Goal: Task Accomplishment & Management: Use online tool/utility

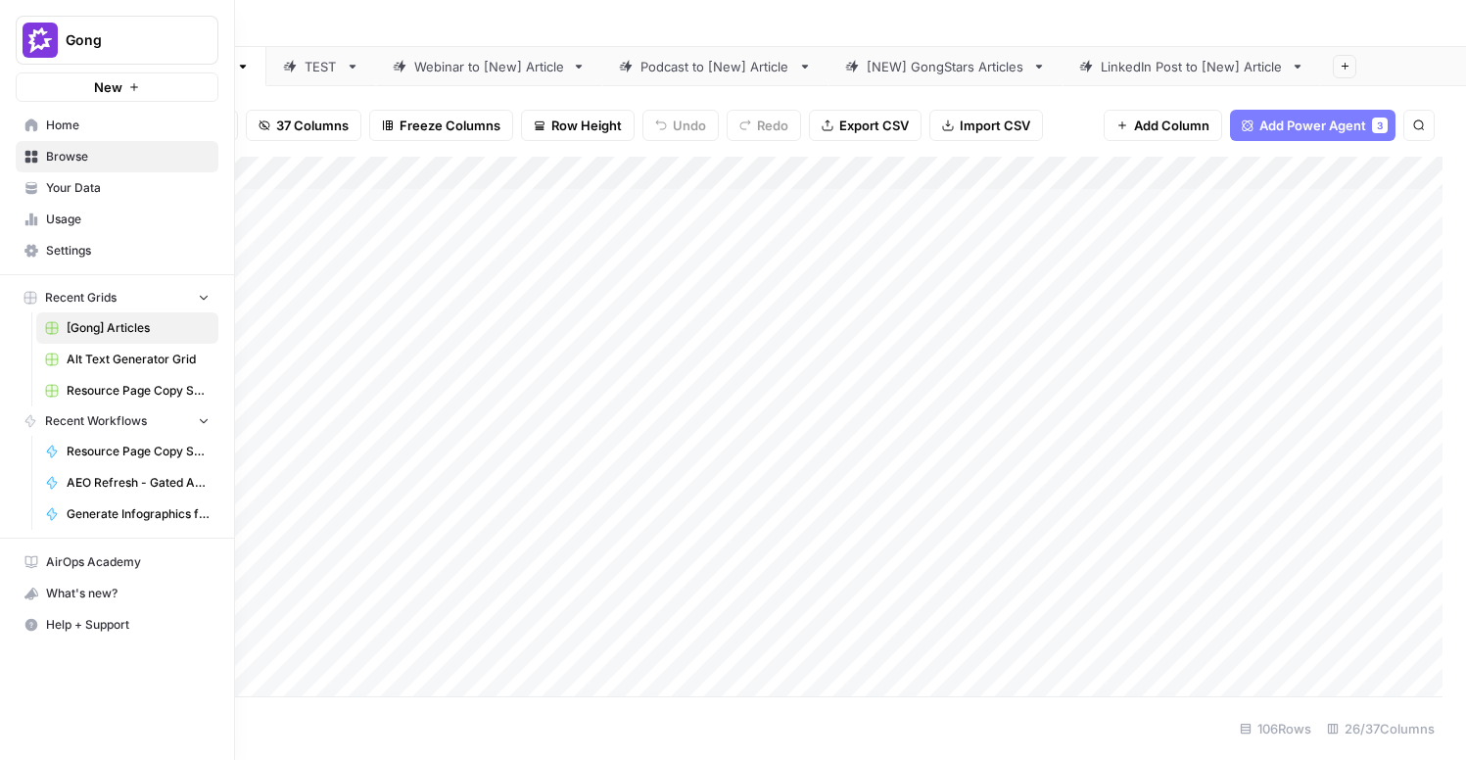
click at [116, 361] on span "Alt Text Generator Grid" at bounding box center [138, 360] width 143 height 18
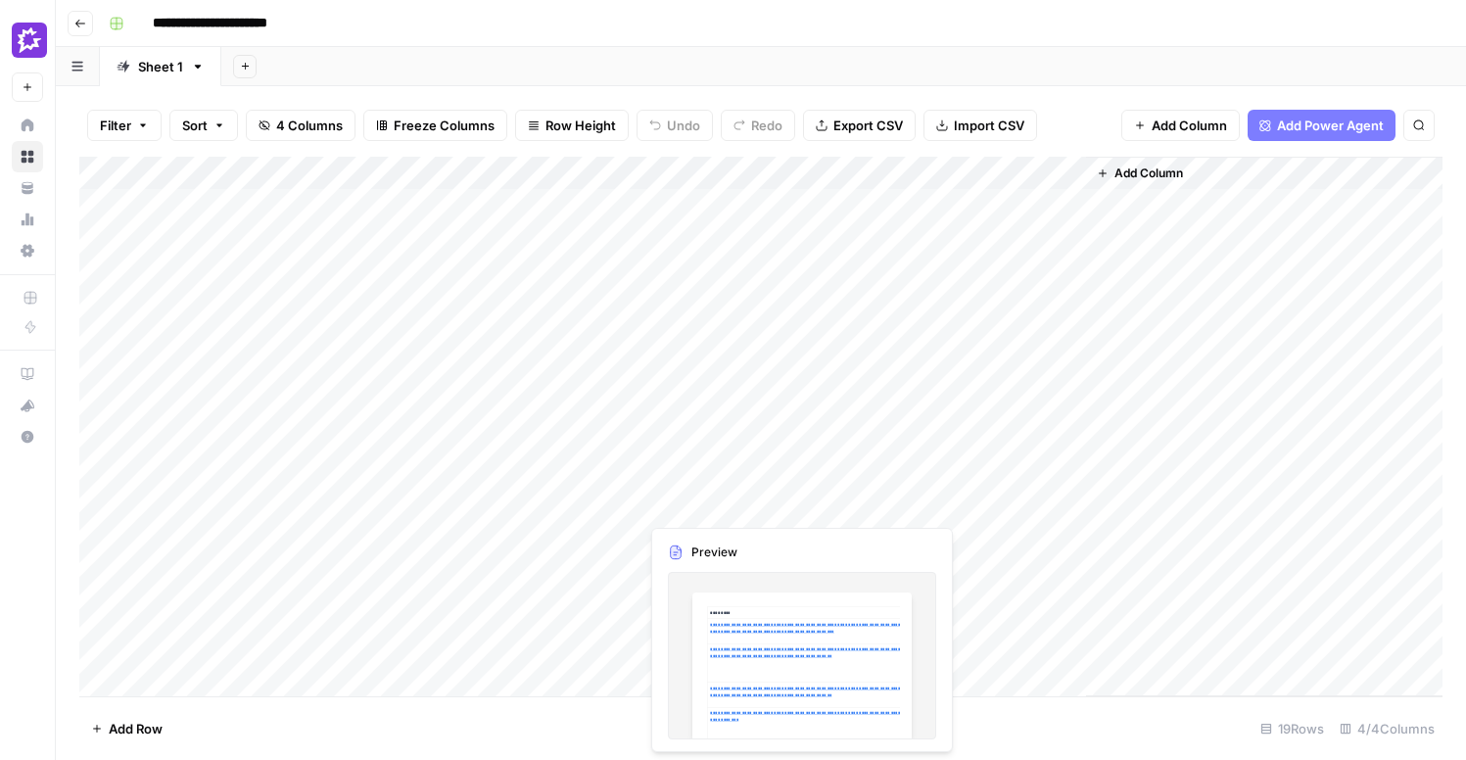
click at [753, 507] on div "Add Column" at bounding box center [760, 427] width 1363 height 540
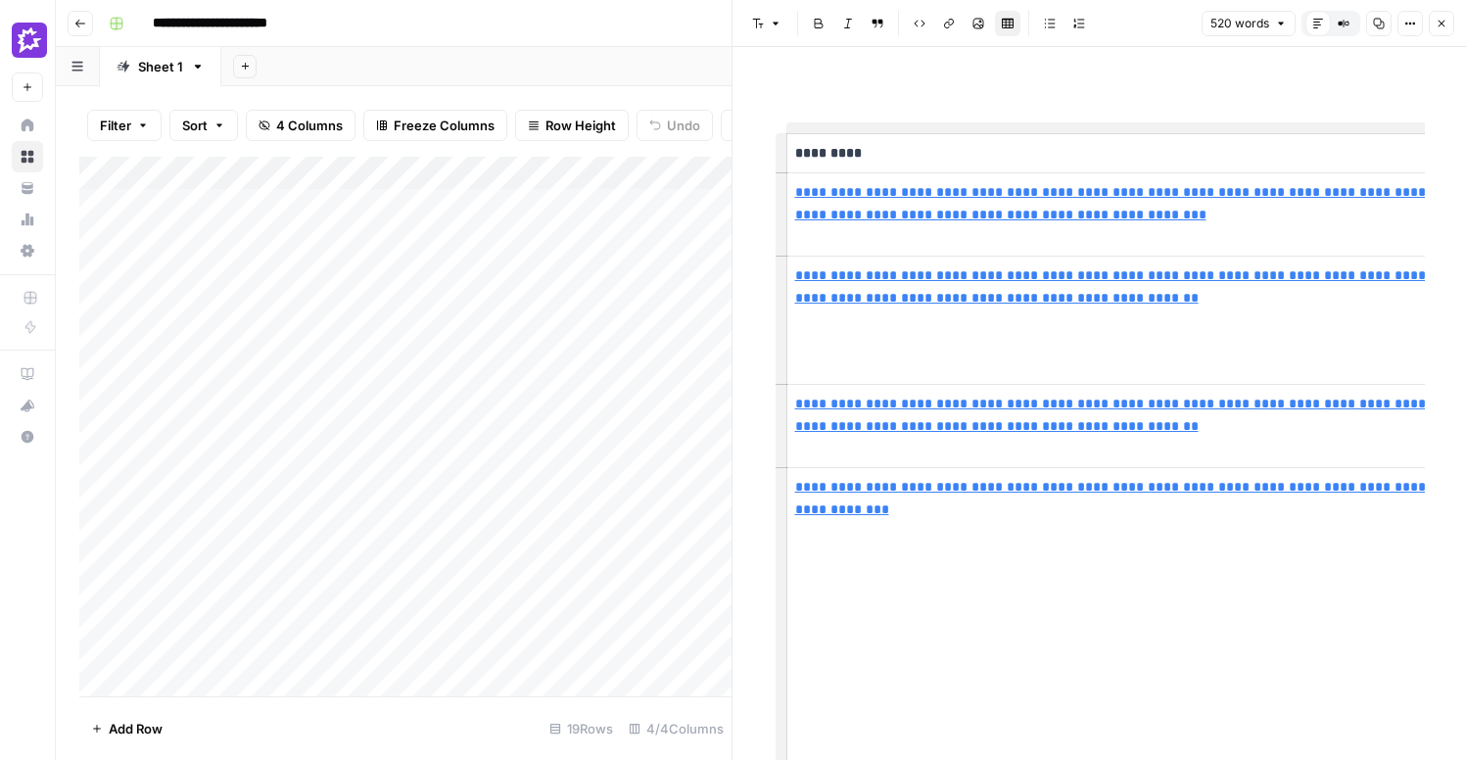
type input "https://cdn.sanity.io/images/ww20clc6/production/55ee9ab9e223db26ba7a40f75e2f99…"
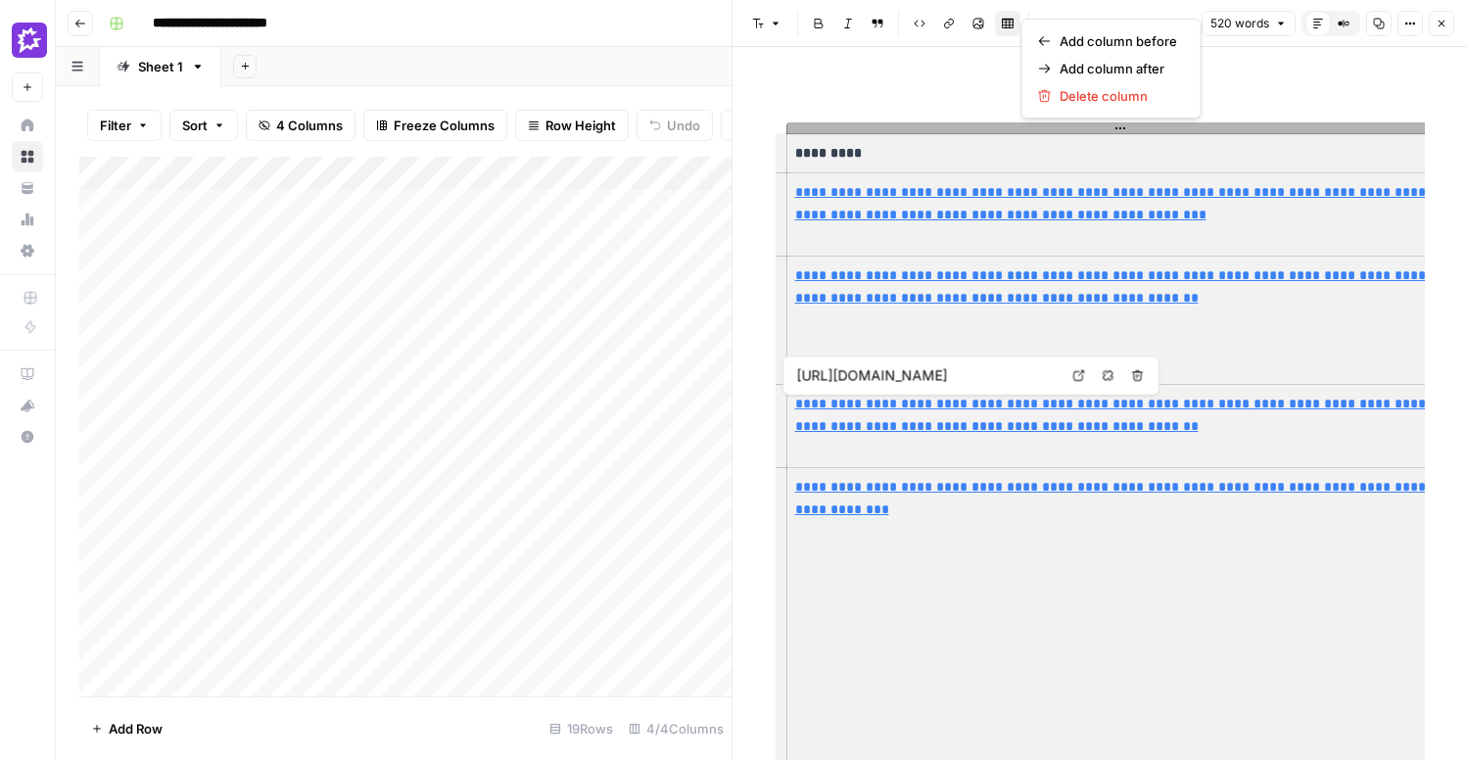
type input "https://cdn.sanity.io/images/ww20clc6/production/55ee9ab9e223db26ba7a40f75e2f99…"
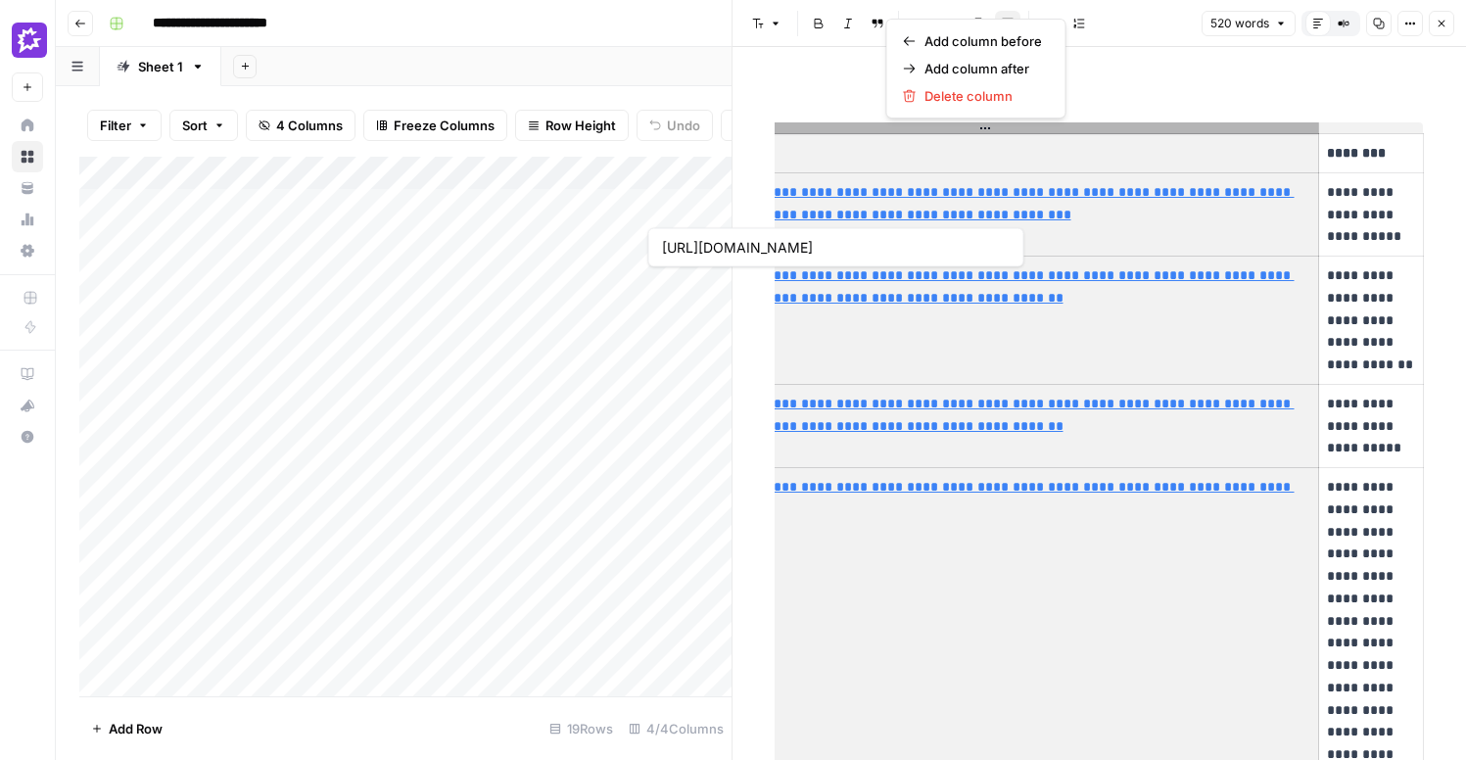
type input "https://cdn.sanity.io/images/ww20clc6/production/55ee9ab9e223db26ba7a40f75e2f99…"
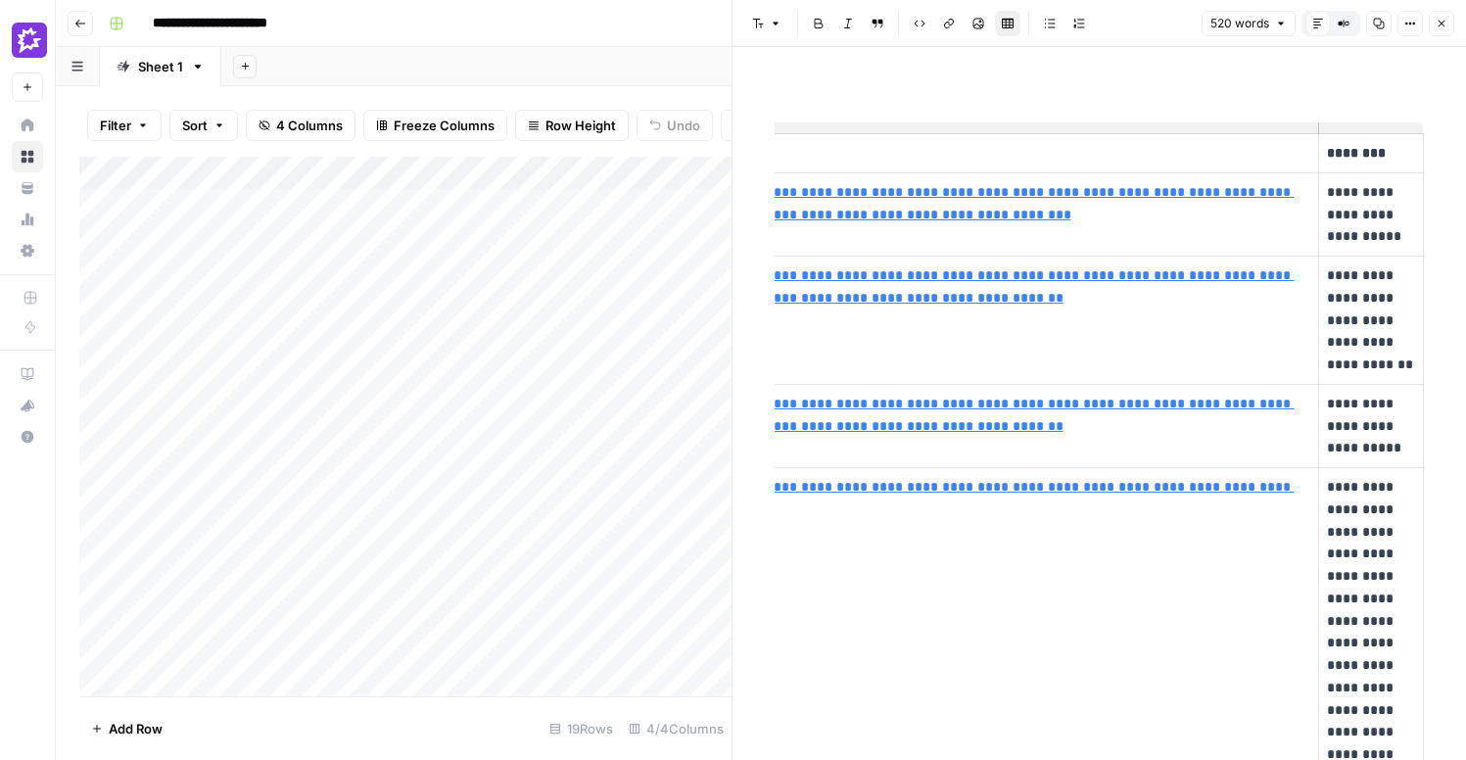
click at [1186, 157] on p "*********" at bounding box center [985, 153] width 650 height 23
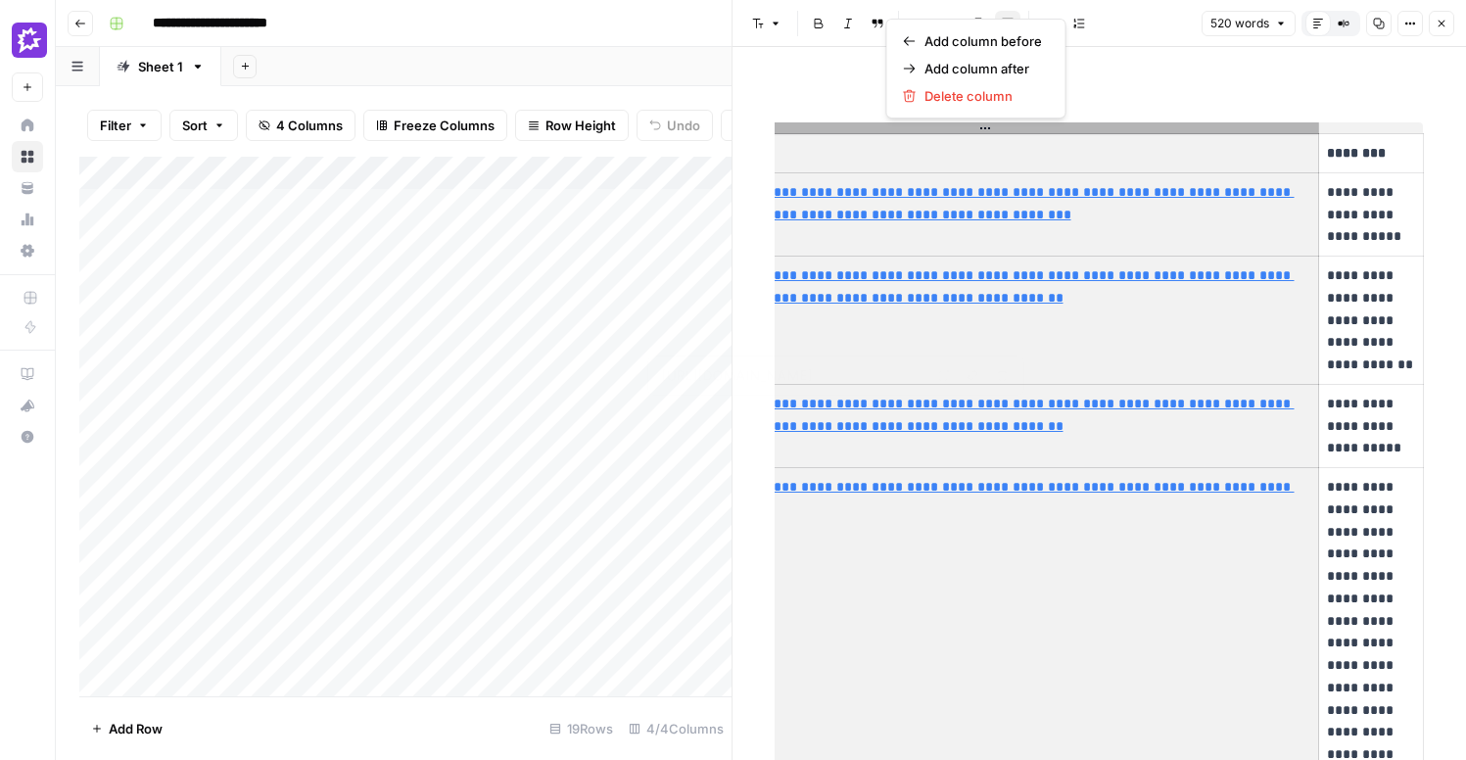
type input "https://cdn.sanity.io/images/ww20clc6/production/55ee9ab9e223db26ba7a40f75e2f99…"
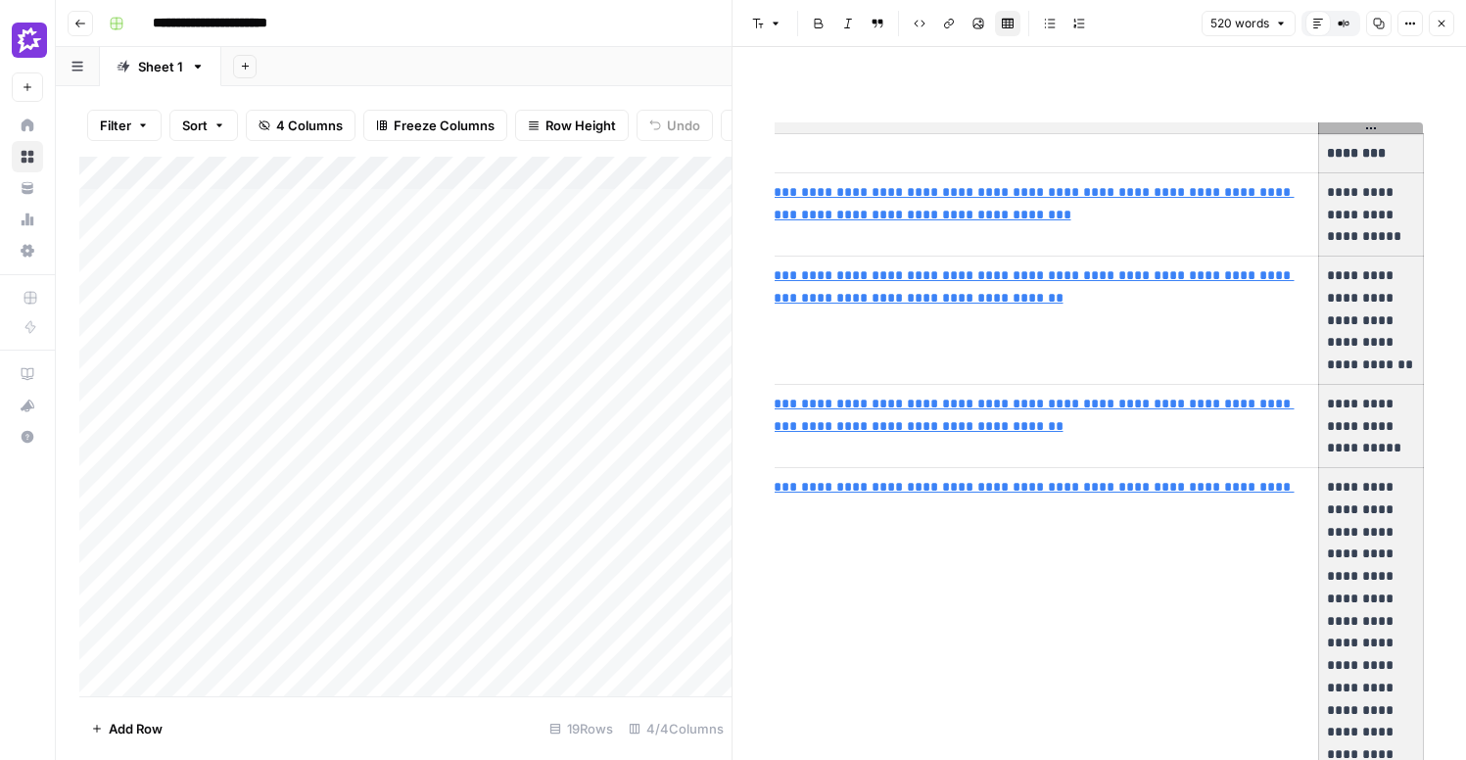
click at [331, 544] on div "Add Column" at bounding box center [405, 427] width 652 height 540
click at [331, 544] on textarea "**********" at bounding box center [442, 539] width 313 height 27
click at [182, 543] on div "Add Column" at bounding box center [405, 427] width 652 height 540
drag, startPoint x: 149, startPoint y: 539, endPoint x: 328, endPoint y: 538, distance: 179.2
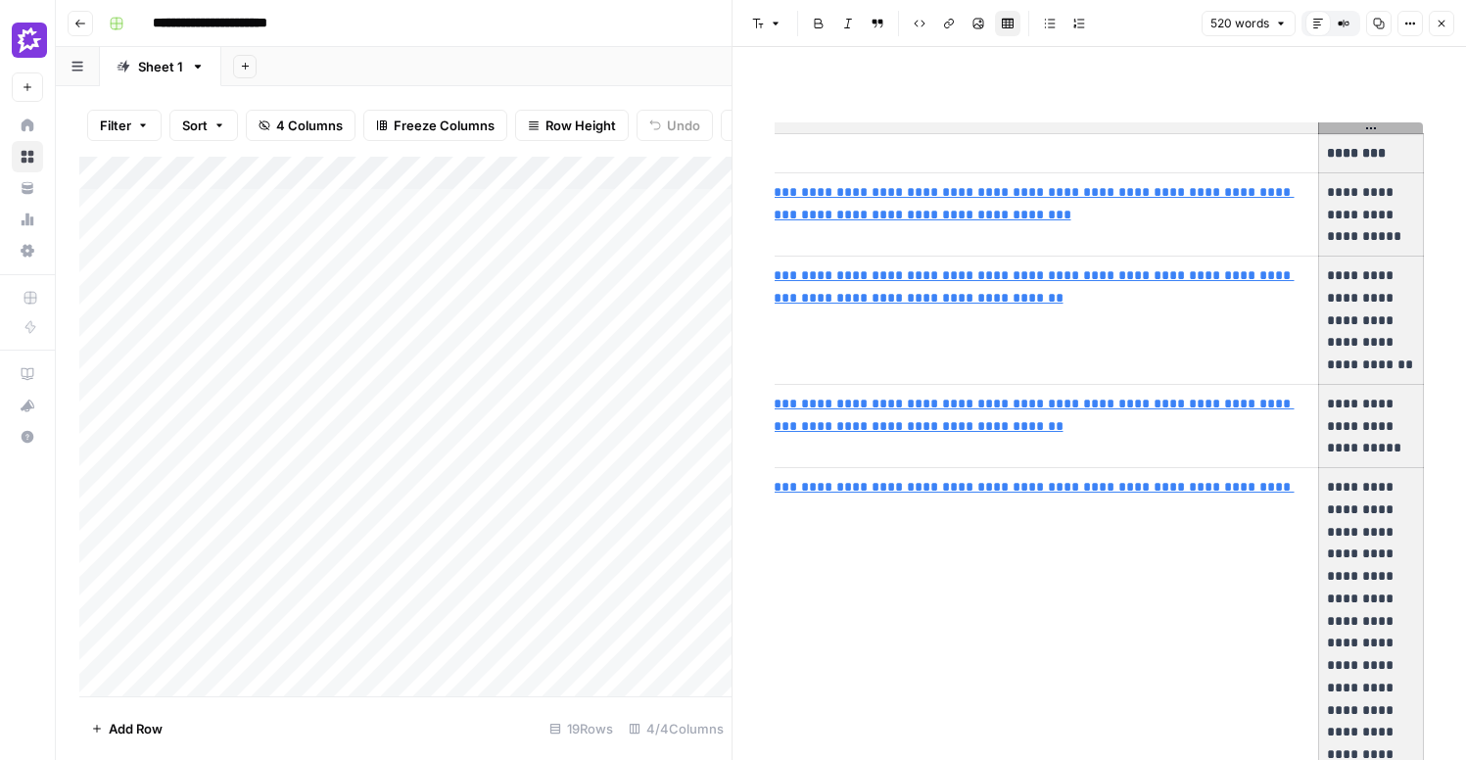
click at [328, 538] on div "Add Column" at bounding box center [405, 427] width 652 height 540
click at [663, 379] on div "Add Column" at bounding box center [405, 427] width 652 height 540
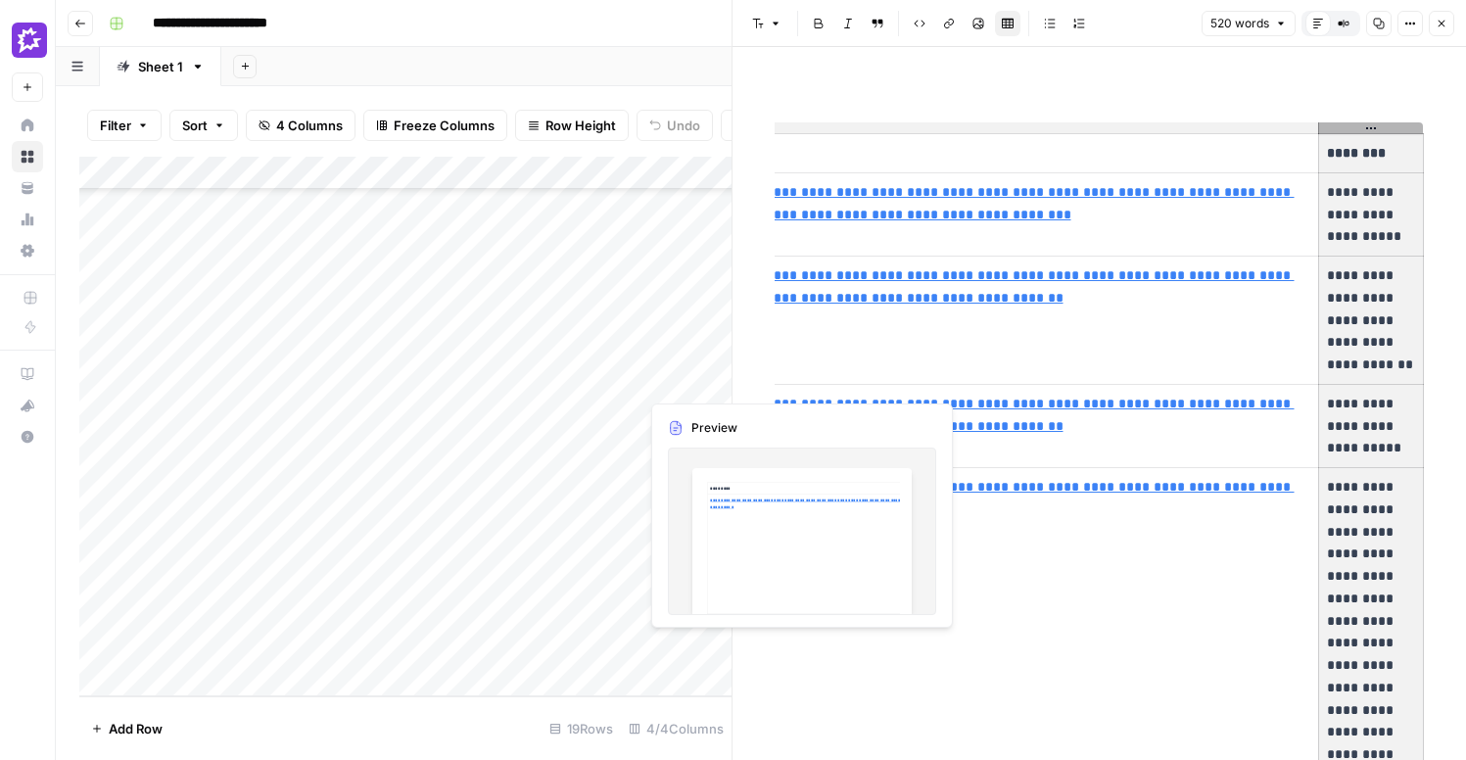
click at [663, 379] on div "Add Column" at bounding box center [405, 427] width 652 height 540
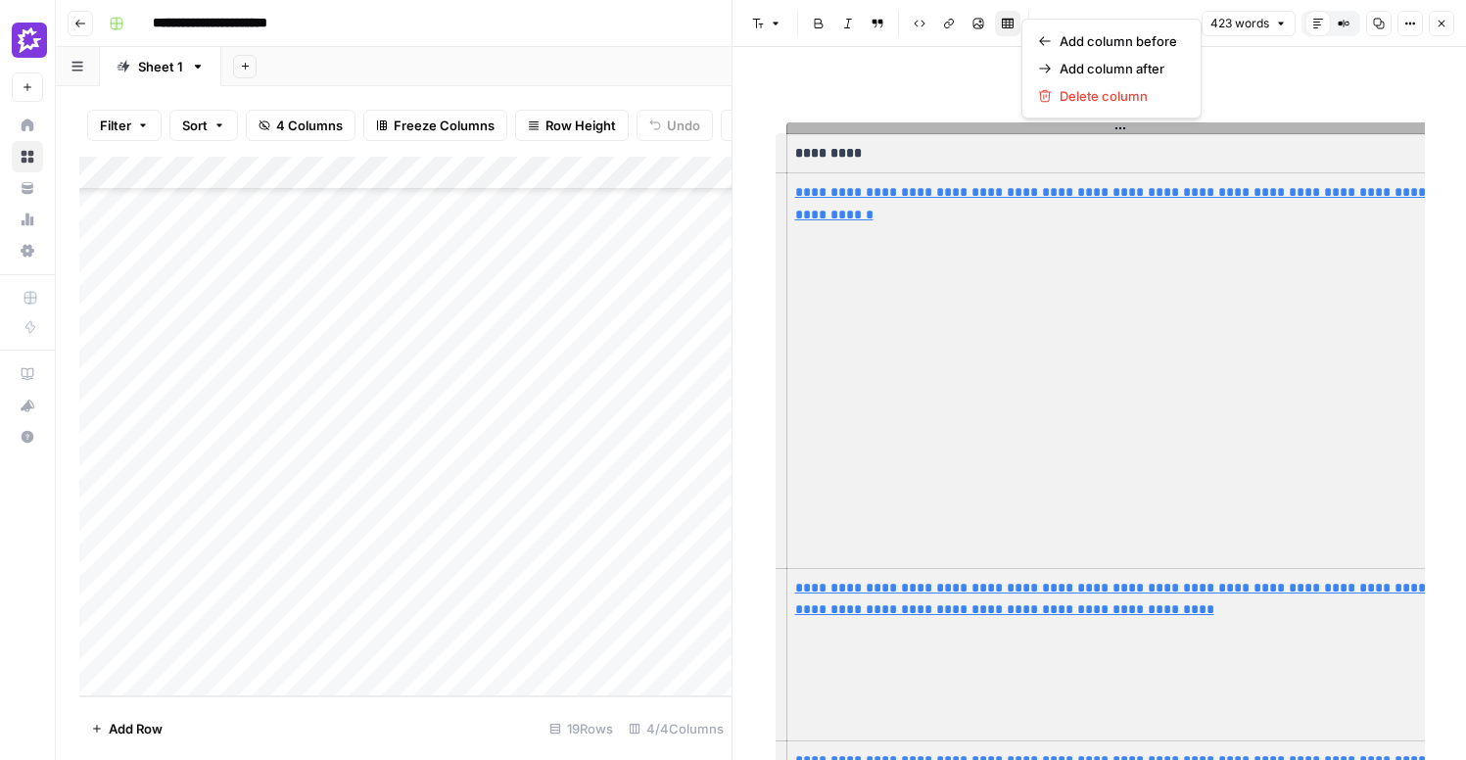
copy th
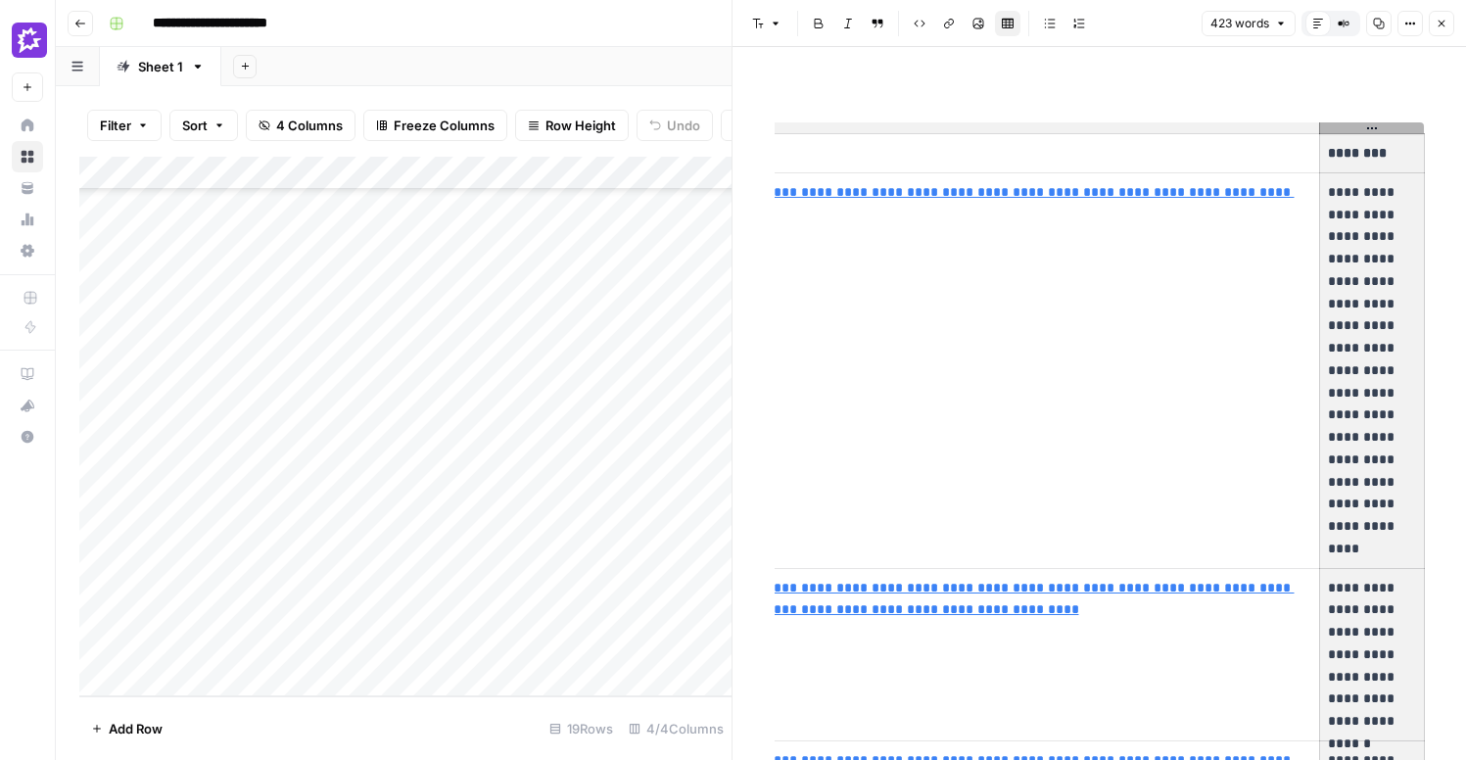
drag, startPoint x: 259, startPoint y: 412, endPoint x: 322, endPoint y: 418, distance: 63.9
click at [322, 418] on div "Add Column" at bounding box center [405, 427] width 652 height 540
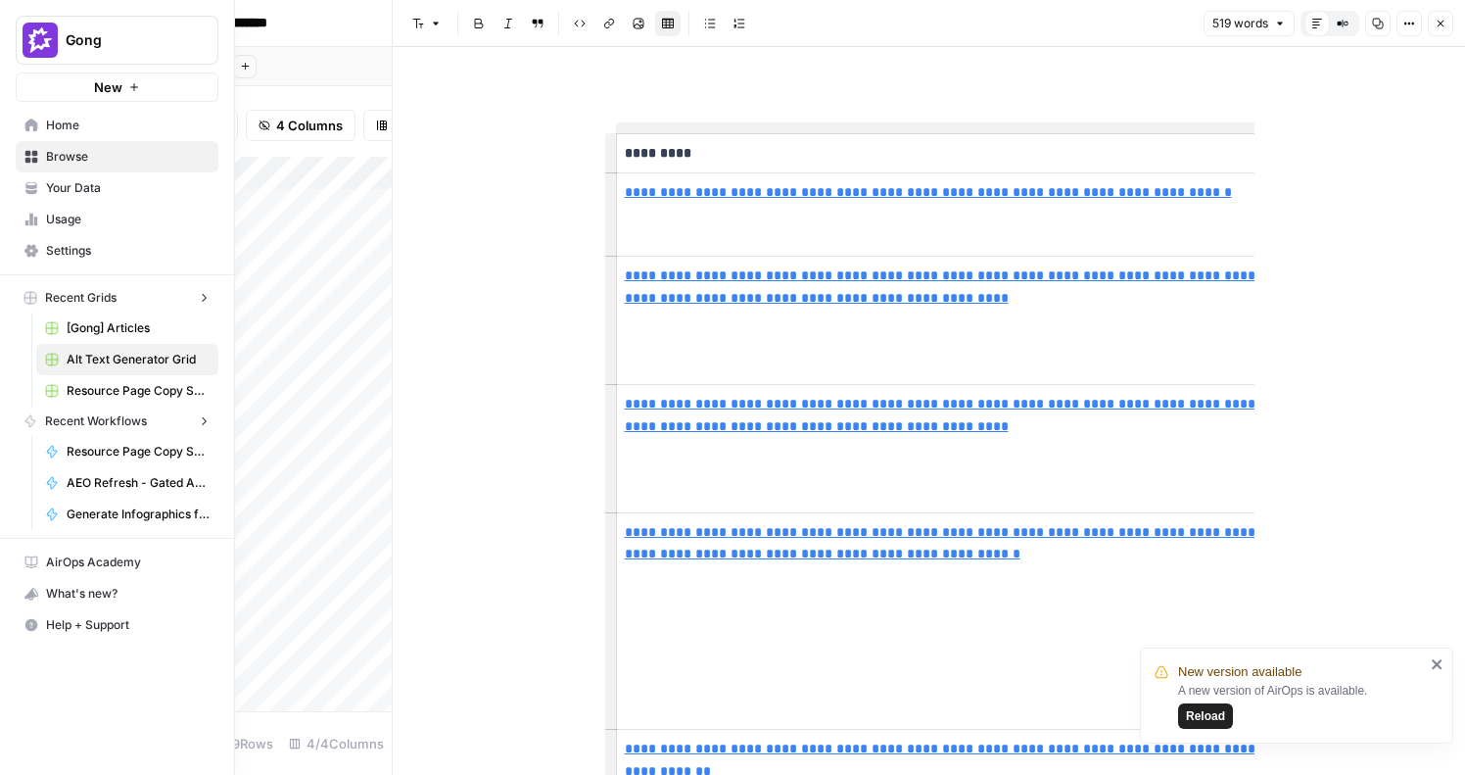
scroll to position [0, 135]
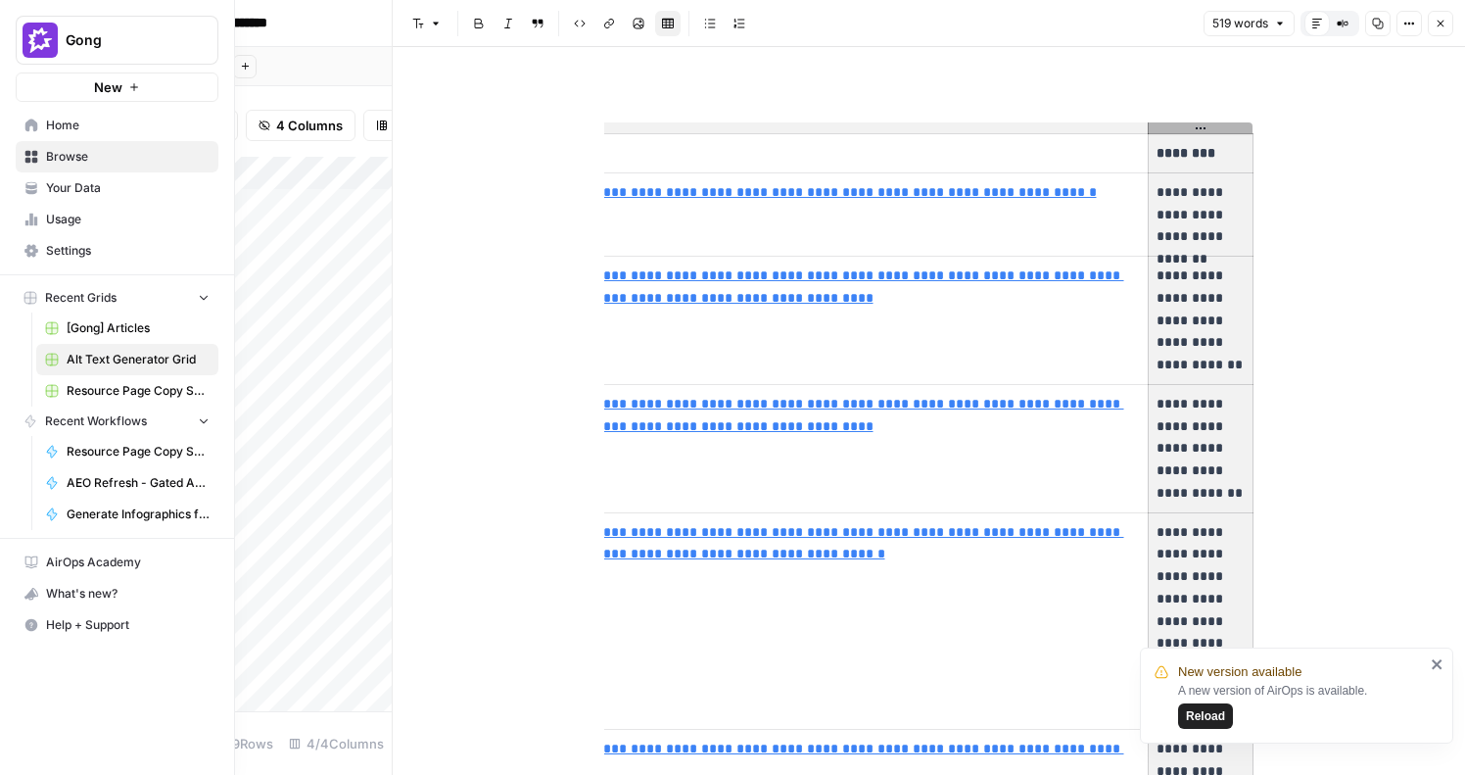
click at [47, 188] on span "Your Data" at bounding box center [128, 188] width 164 height 18
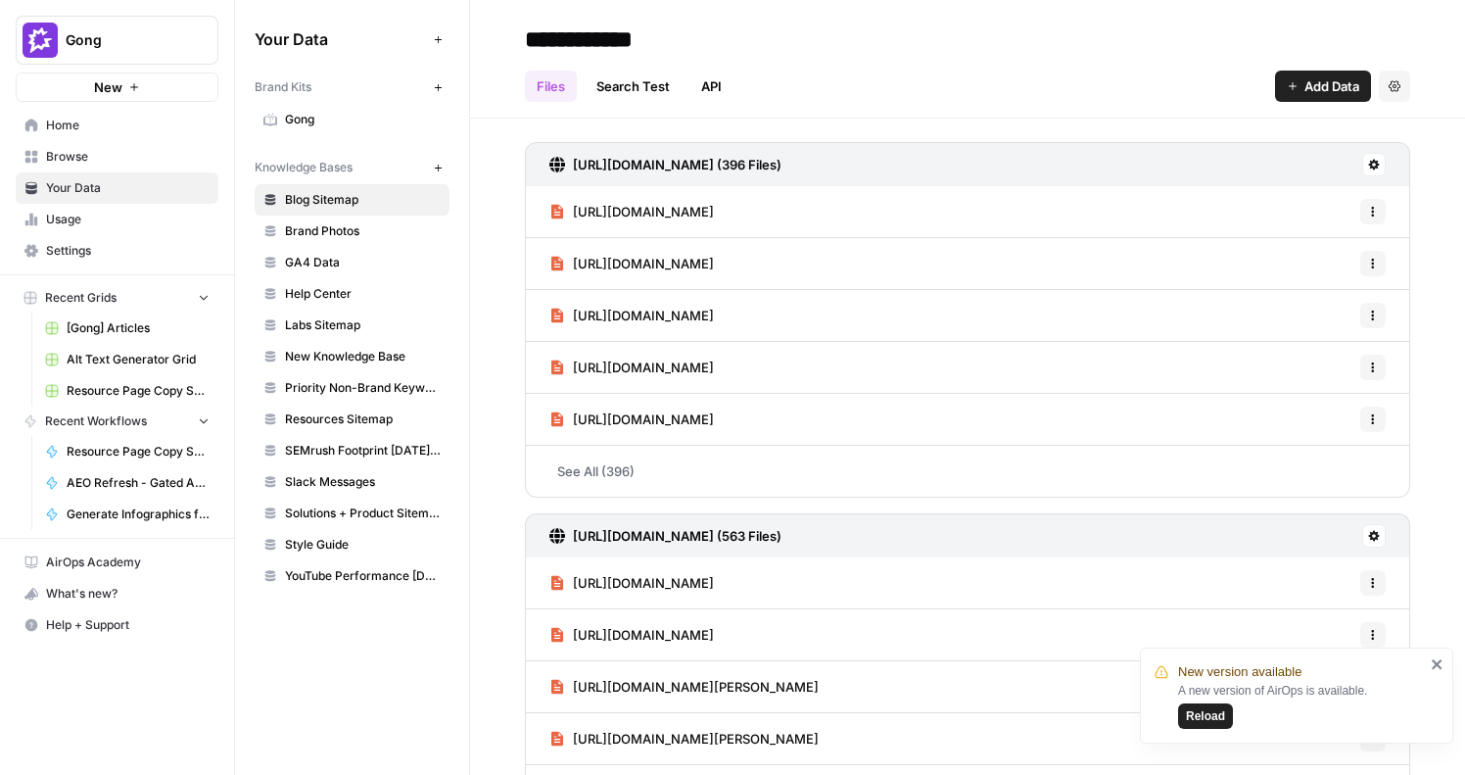
click at [710, 93] on link "API" at bounding box center [712, 86] width 44 height 31
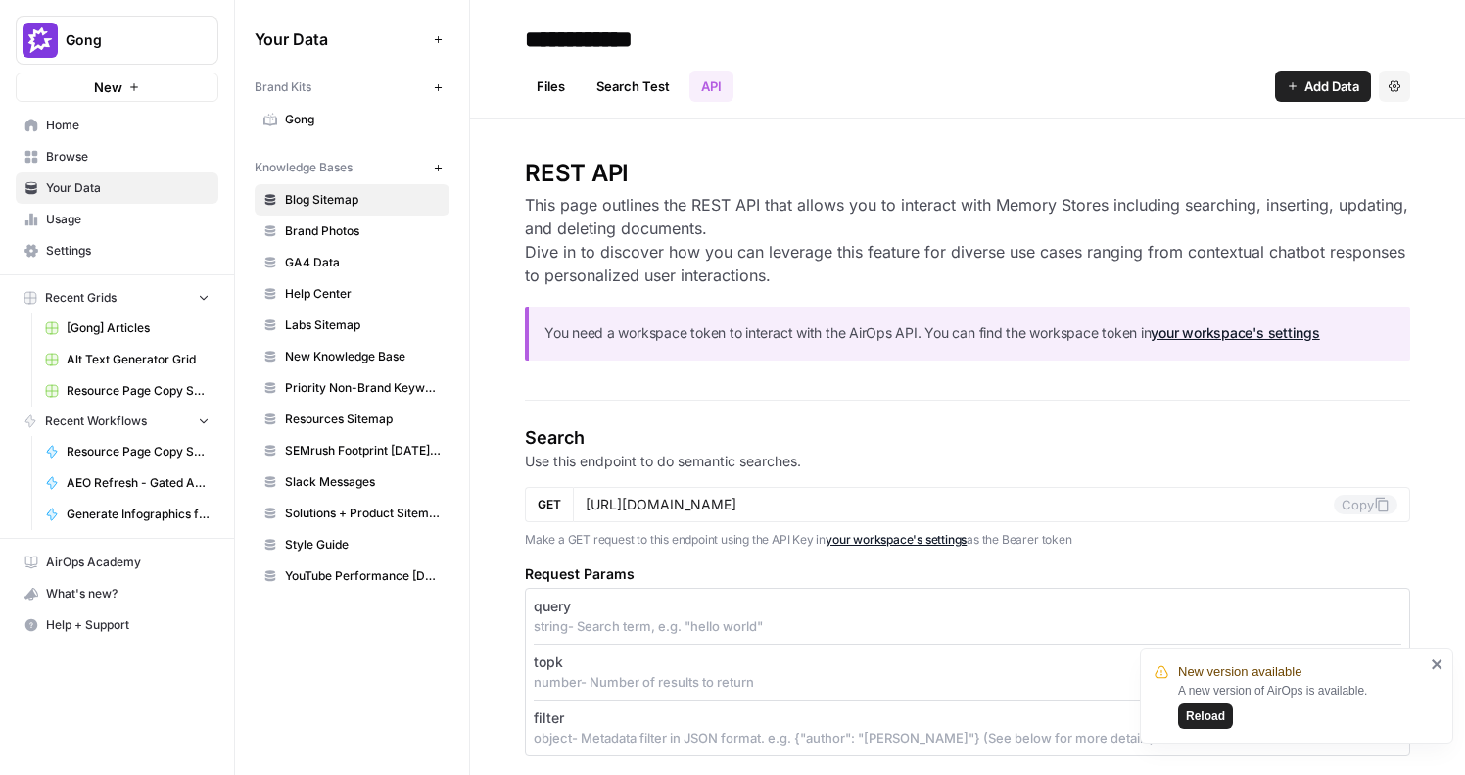
click at [435, 165] on icon "button" at bounding box center [438, 168] width 11 height 11
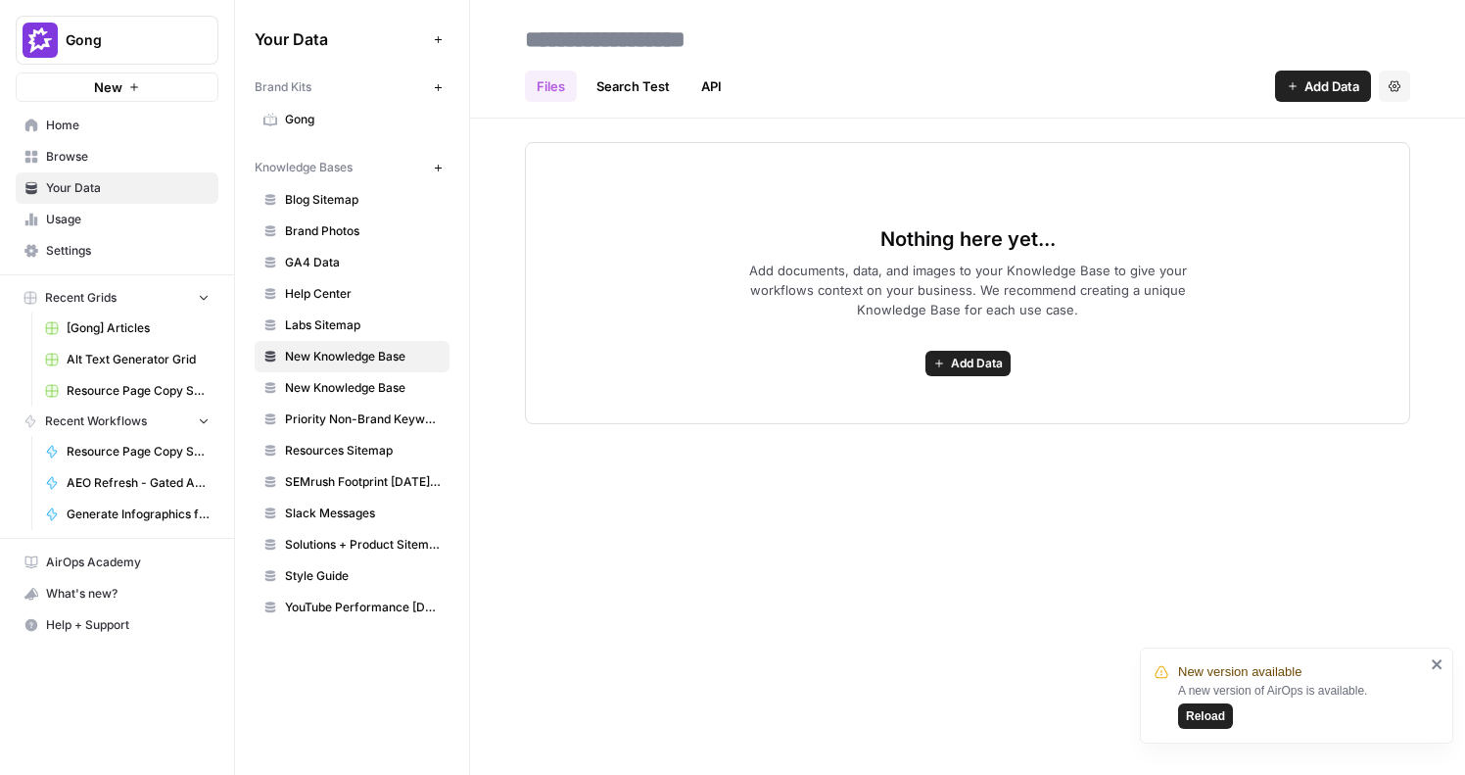
click at [719, 86] on link "API" at bounding box center [712, 86] width 44 height 31
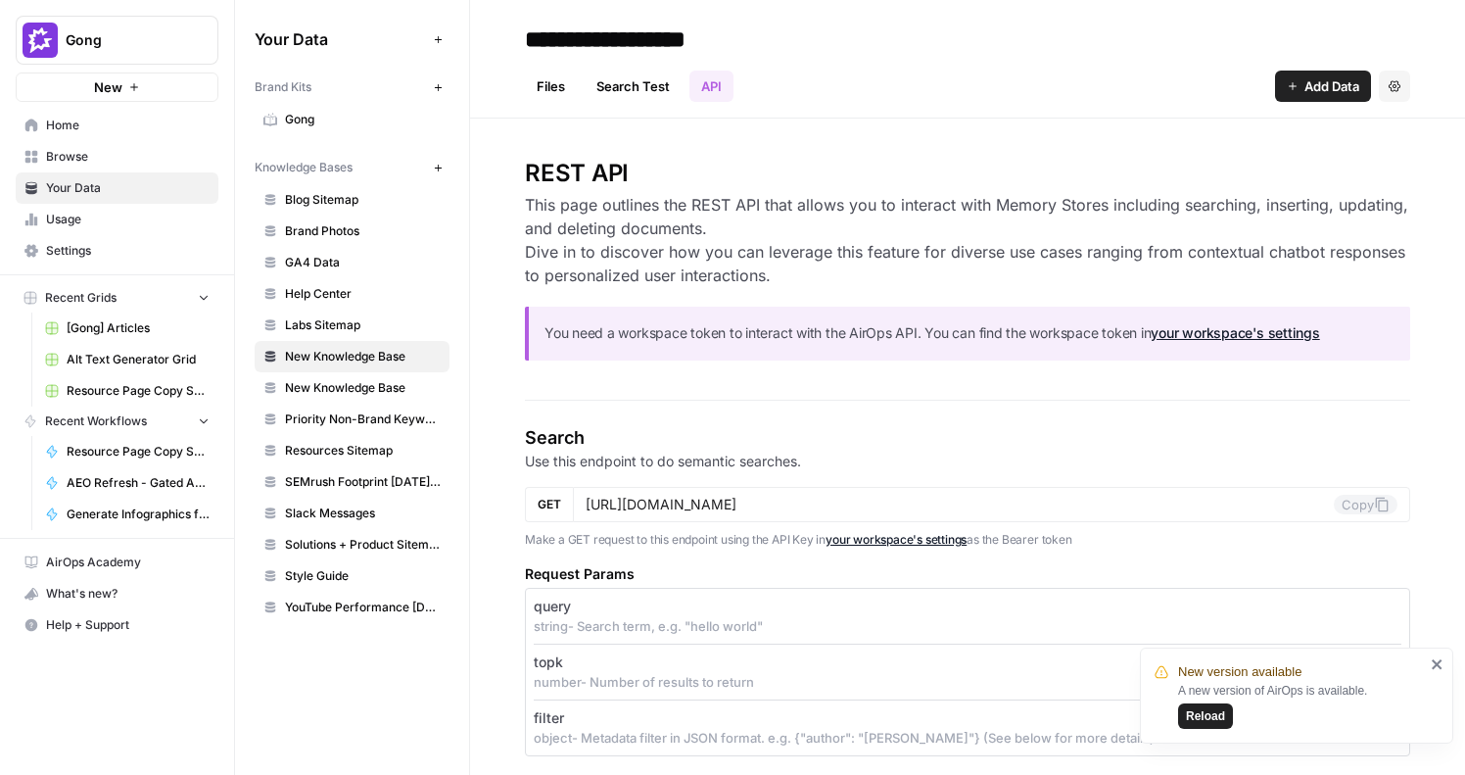
click at [50, 126] on span "Home" at bounding box center [128, 126] width 164 height 18
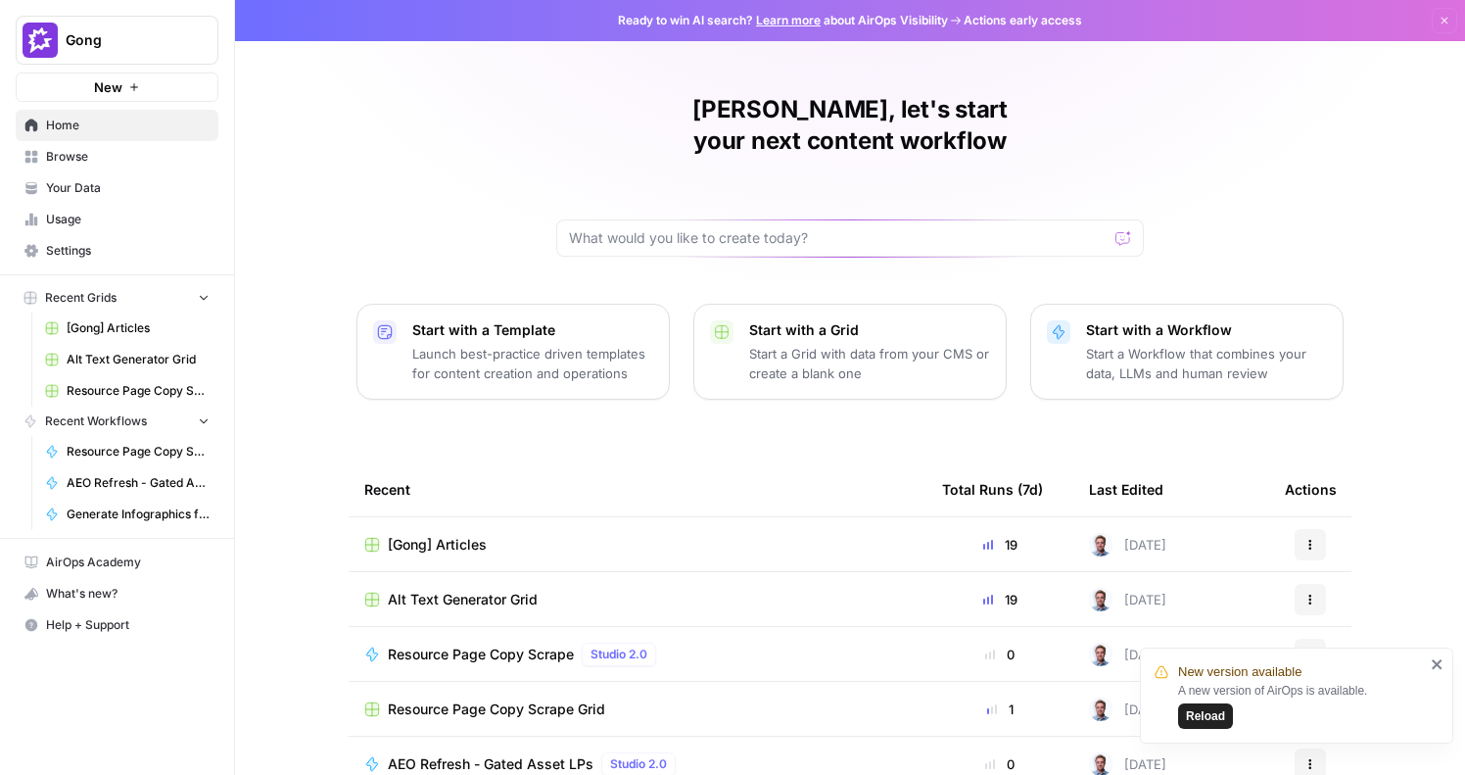
click at [1207, 344] on p "Start a Workflow that combines your data, LLMs and human review" at bounding box center [1206, 363] width 241 height 39
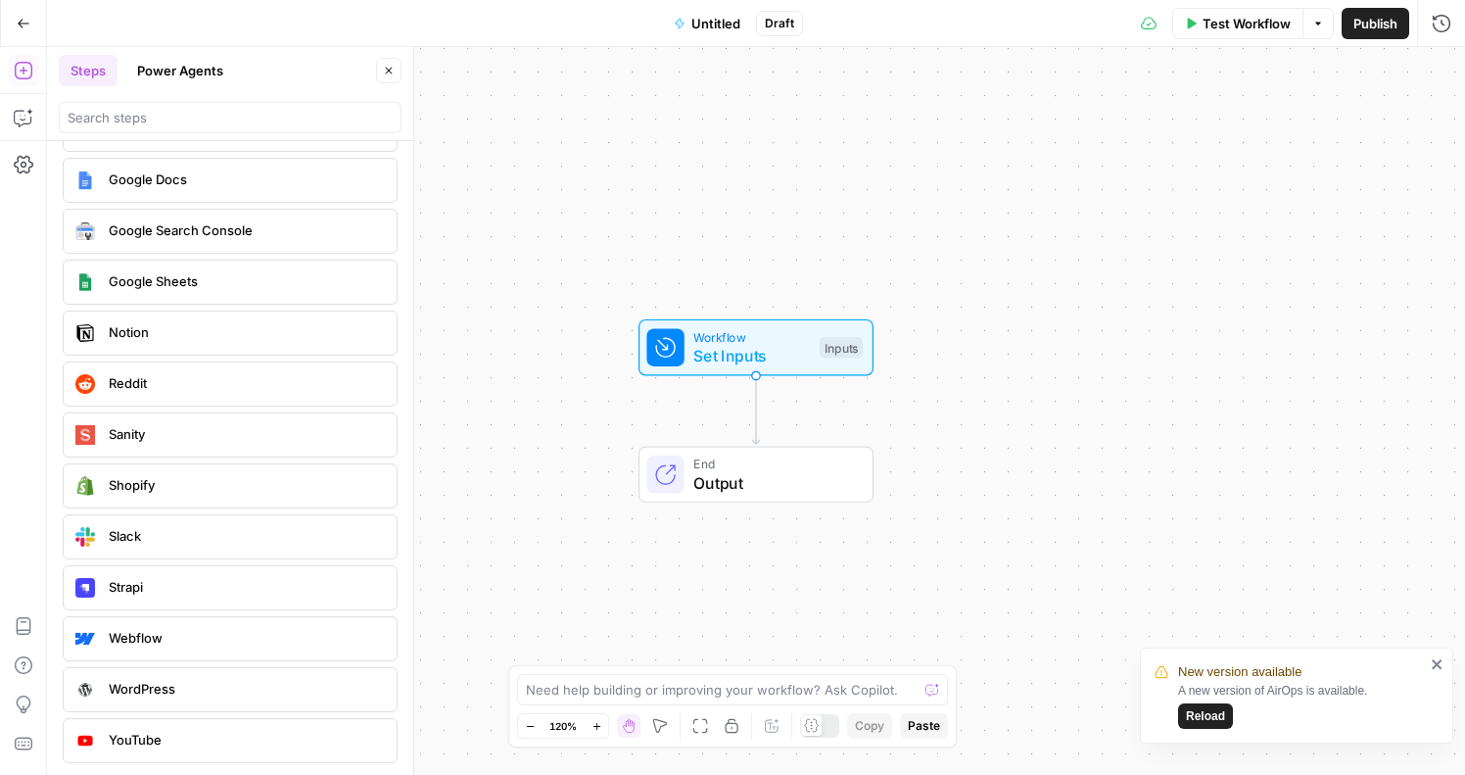
scroll to position [3633, 0]
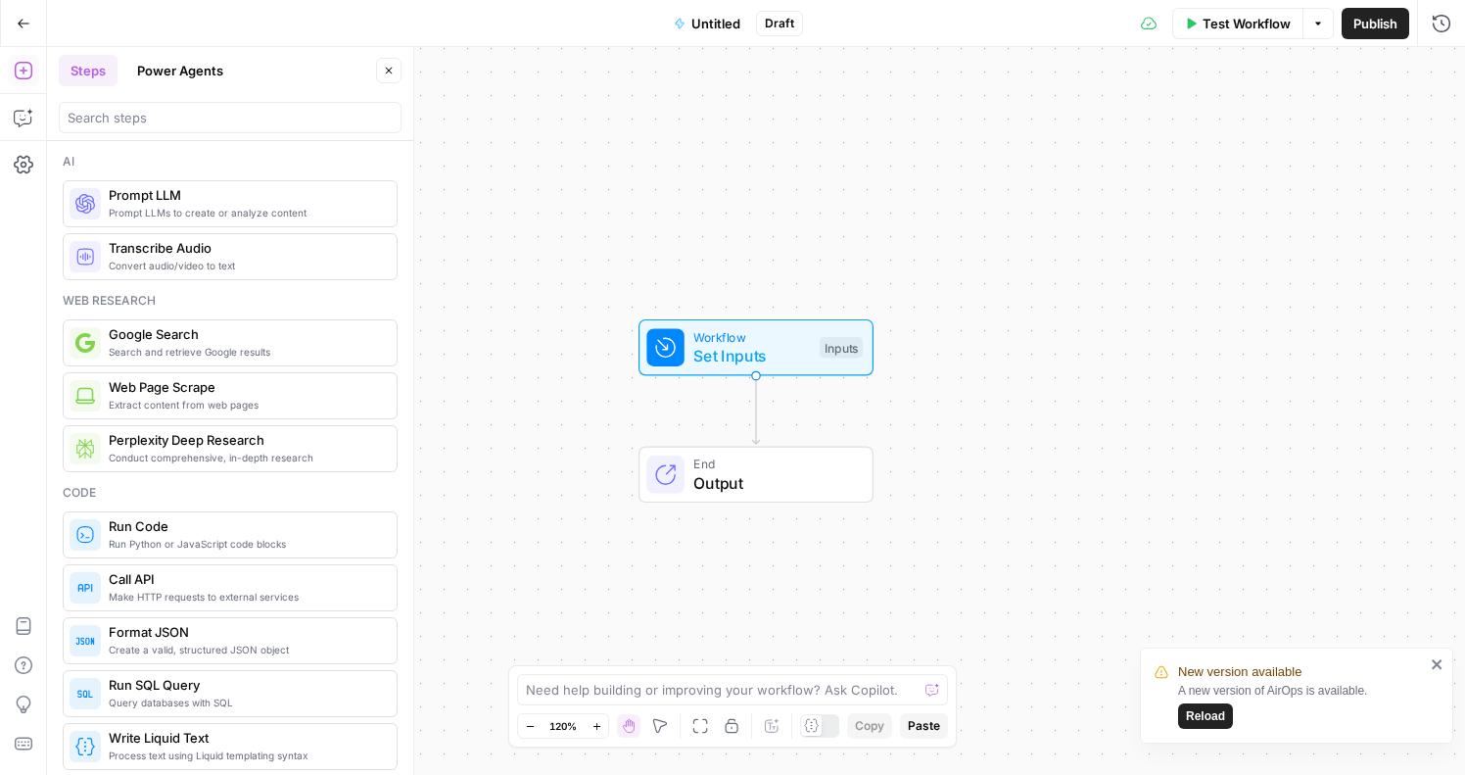
scroll to position [3633, 0]
